Goal: Task Accomplishment & Management: Use online tool/utility

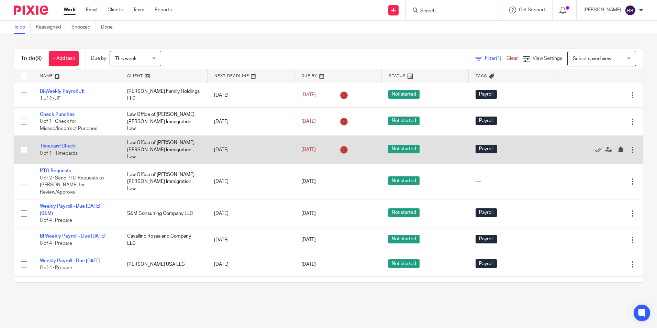
click at [62, 144] on link "Timecard Check" at bounding box center [58, 146] width 36 height 5
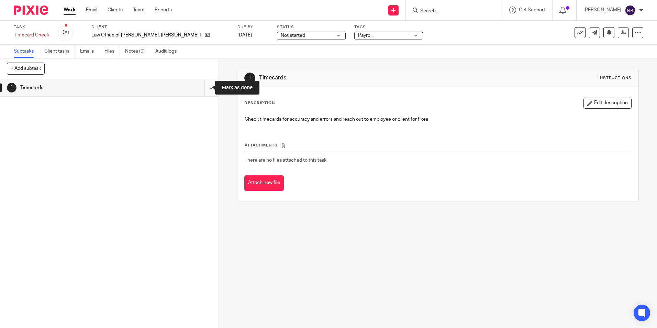
click at [204, 88] on input "submit" at bounding box center [109, 87] width 219 height 17
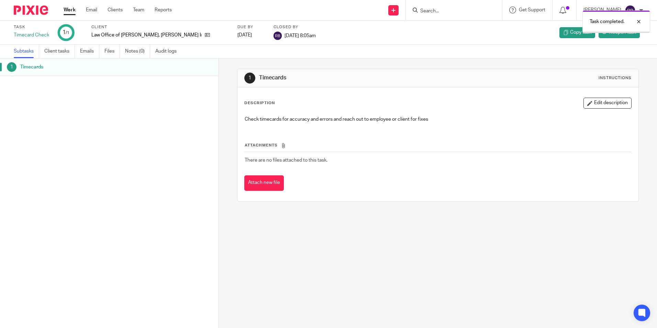
click at [67, 8] on link "Work" at bounding box center [70, 10] width 12 height 7
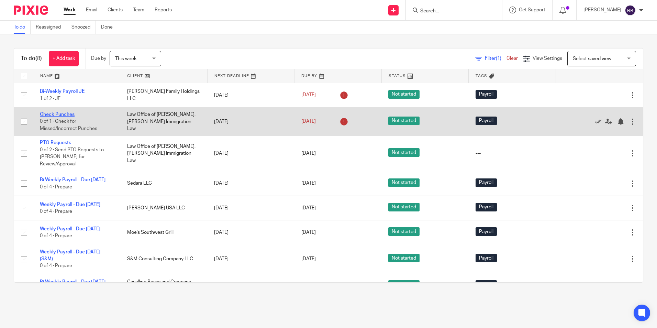
click at [54, 112] on link "Check Punches" at bounding box center [57, 114] width 35 height 5
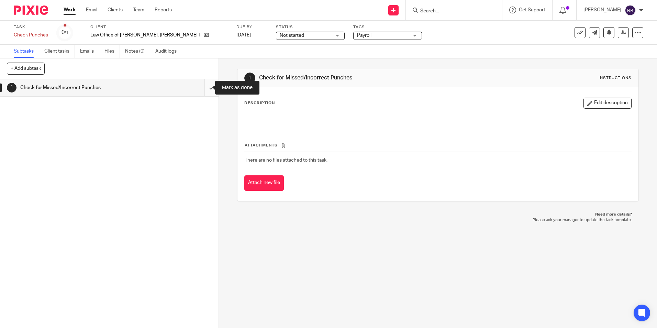
click at [204, 87] on input "submit" at bounding box center [109, 87] width 219 height 17
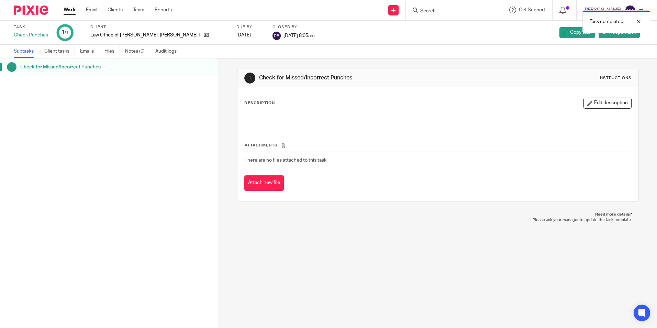
click at [67, 8] on link "Work" at bounding box center [70, 10] width 12 height 7
